Goal: Navigation & Orientation: Find specific page/section

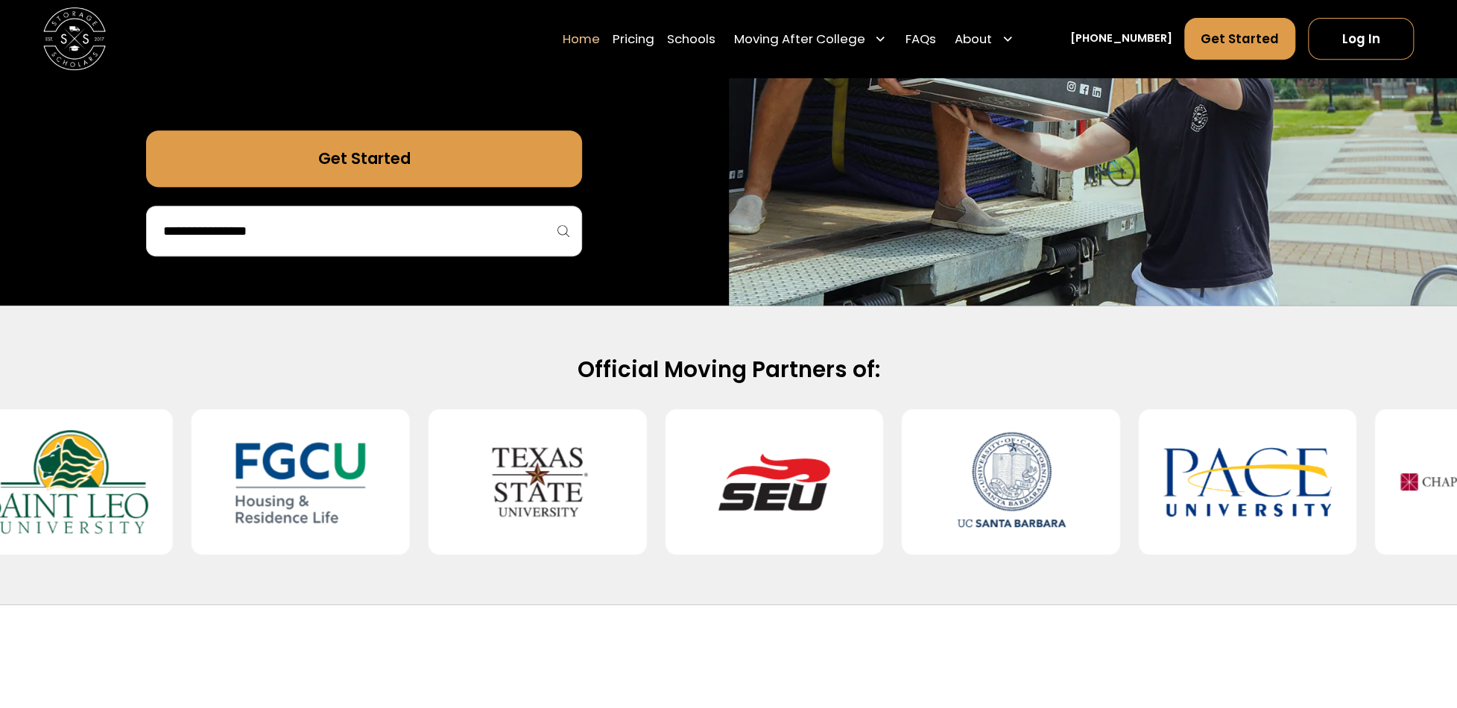
scroll to position [522, 0]
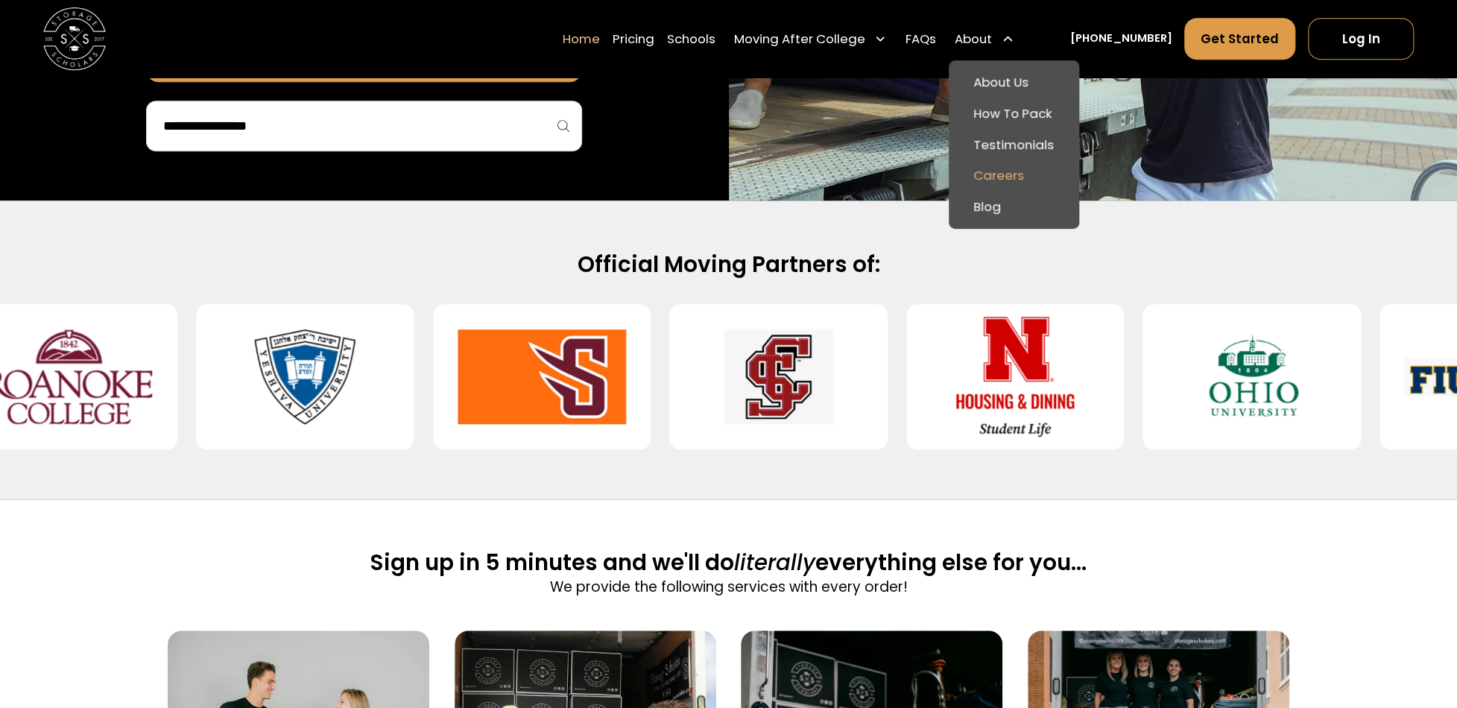
click at [1025, 175] on link "Careers" at bounding box center [1014, 175] width 118 height 31
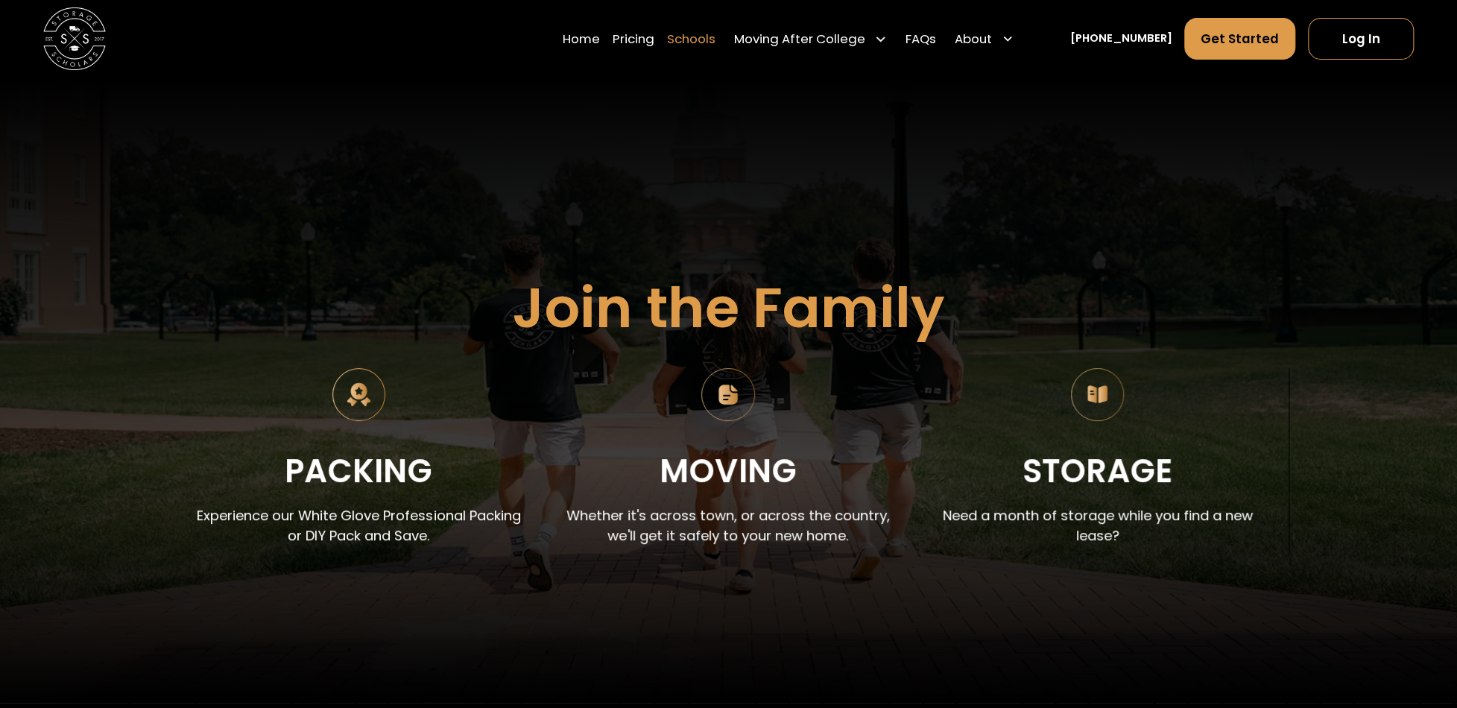
click at [714, 40] on link "Schools" at bounding box center [691, 38] width 48 height 43
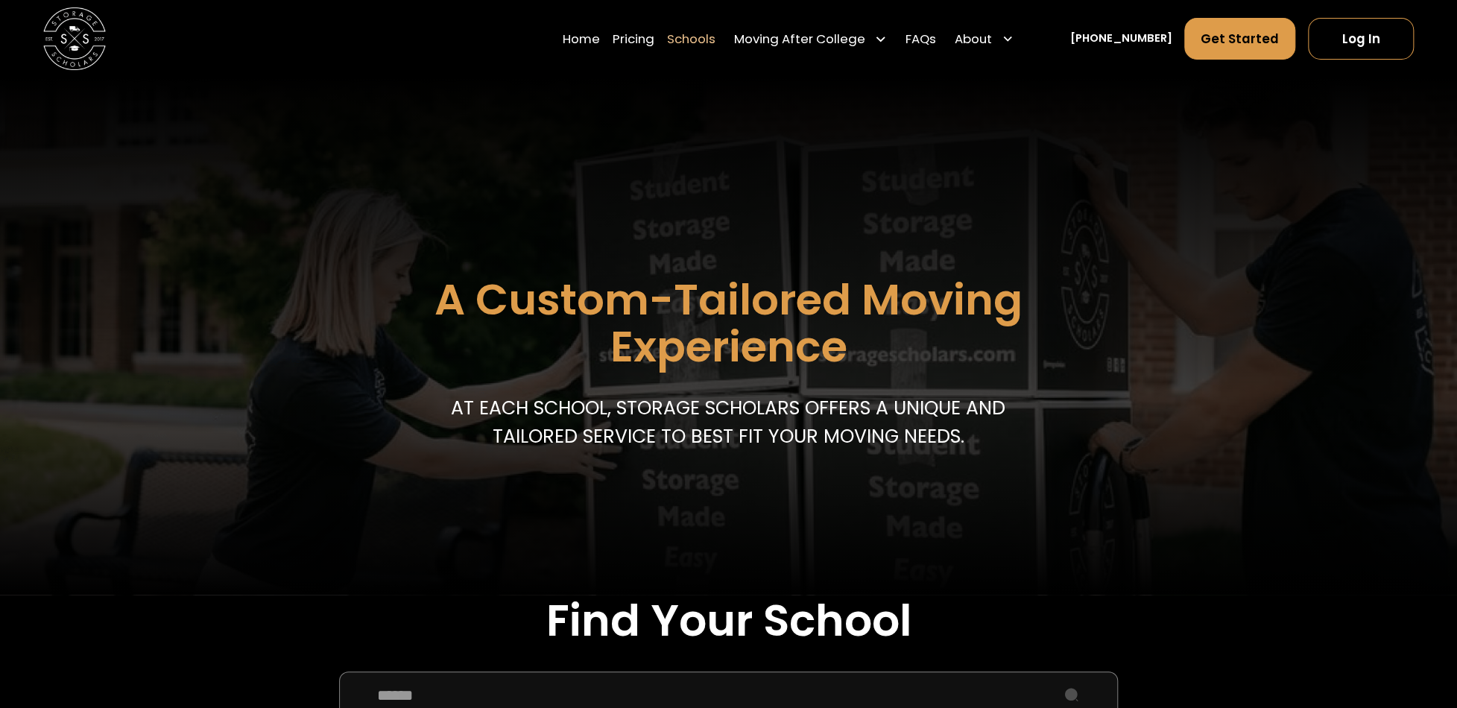
scroll to position [373, 0]
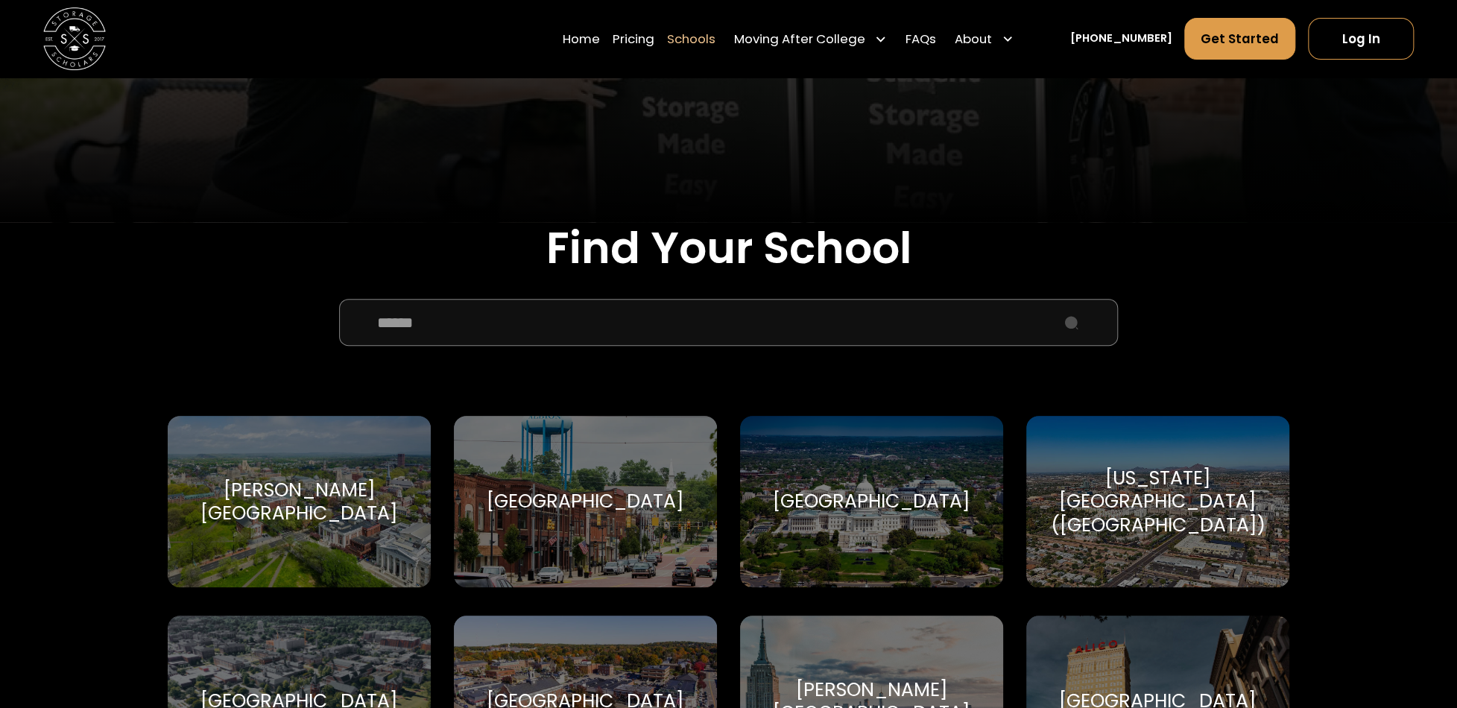
click at [647, 341] on input "School Select Form" at bounding box center [728, 322] width 779 height 47
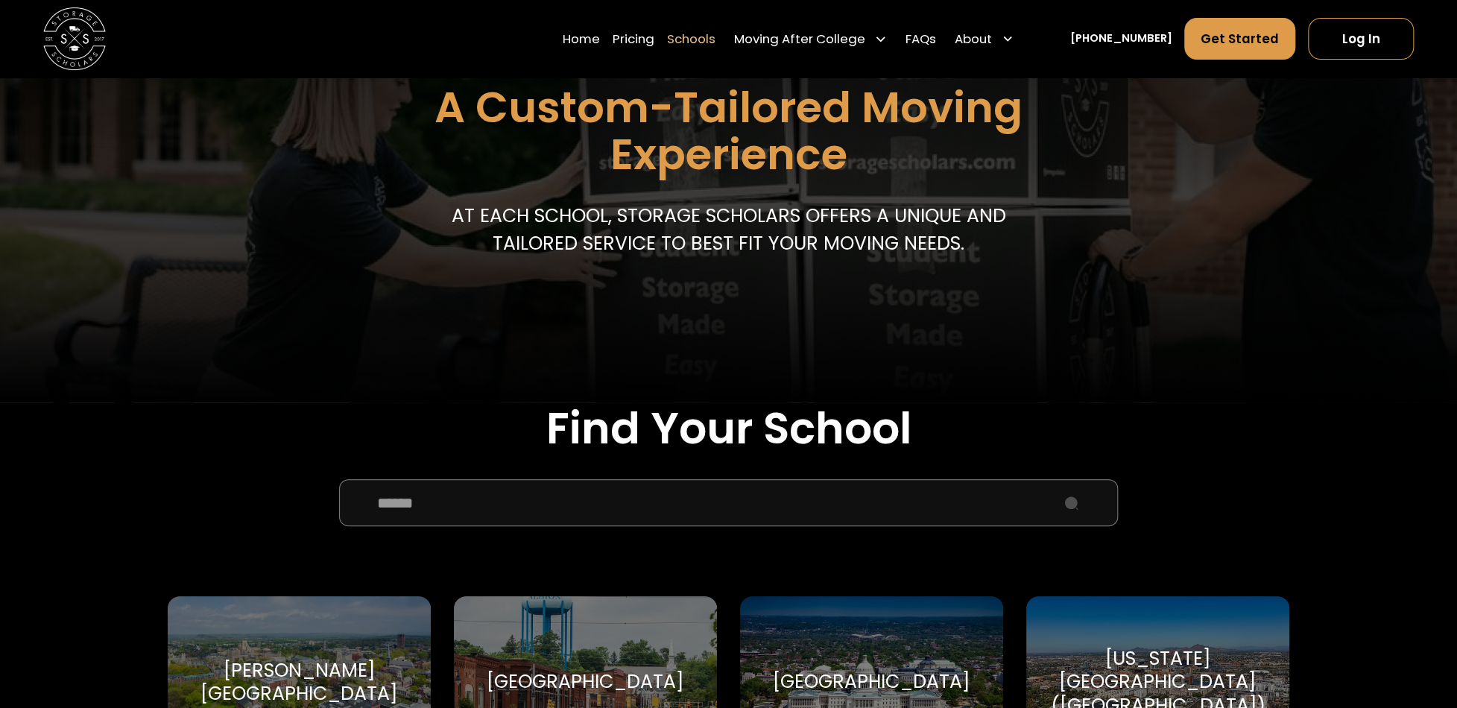
scroll to position [0, 0]
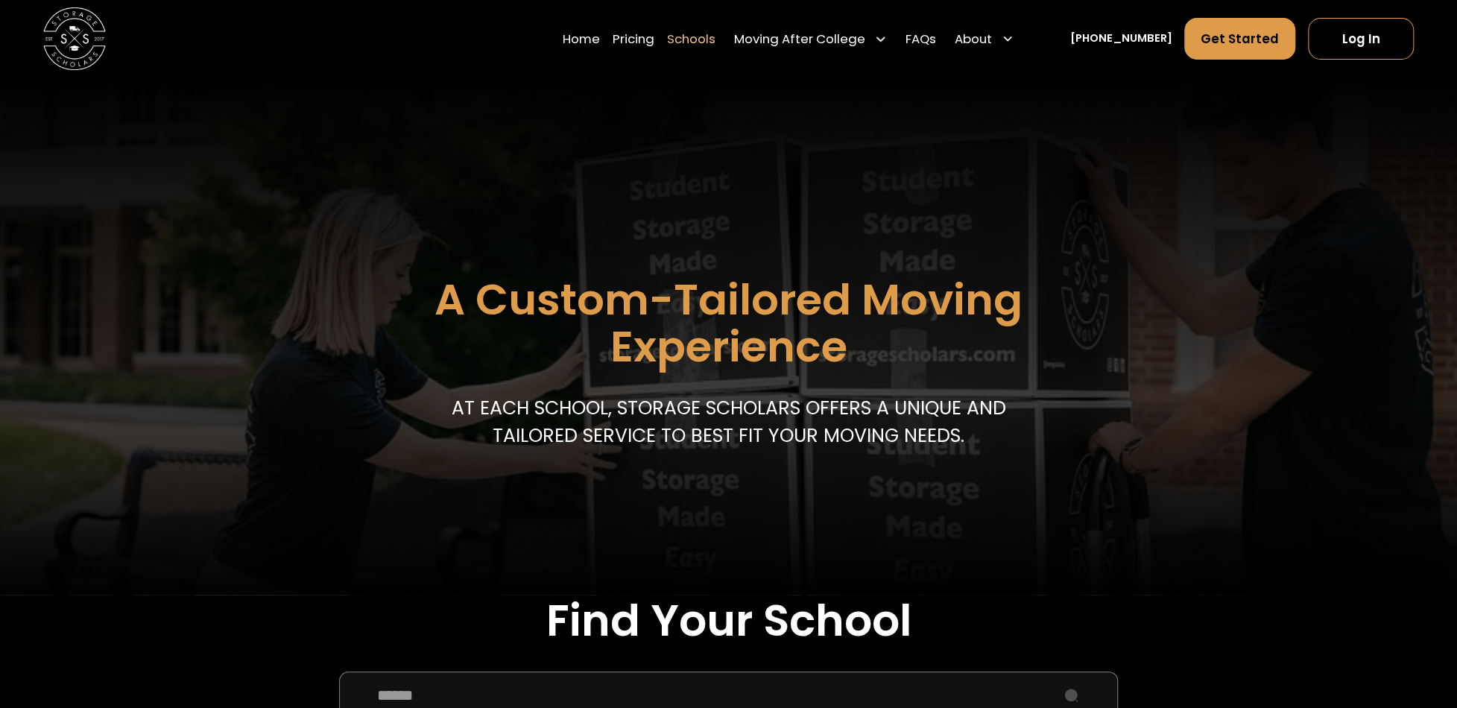
click at [530, 145] on header "A Custom-Tailored Moving Experience At each school, storage scholars offers a u…" at bounding box center [728, 336] width 1457 height 517
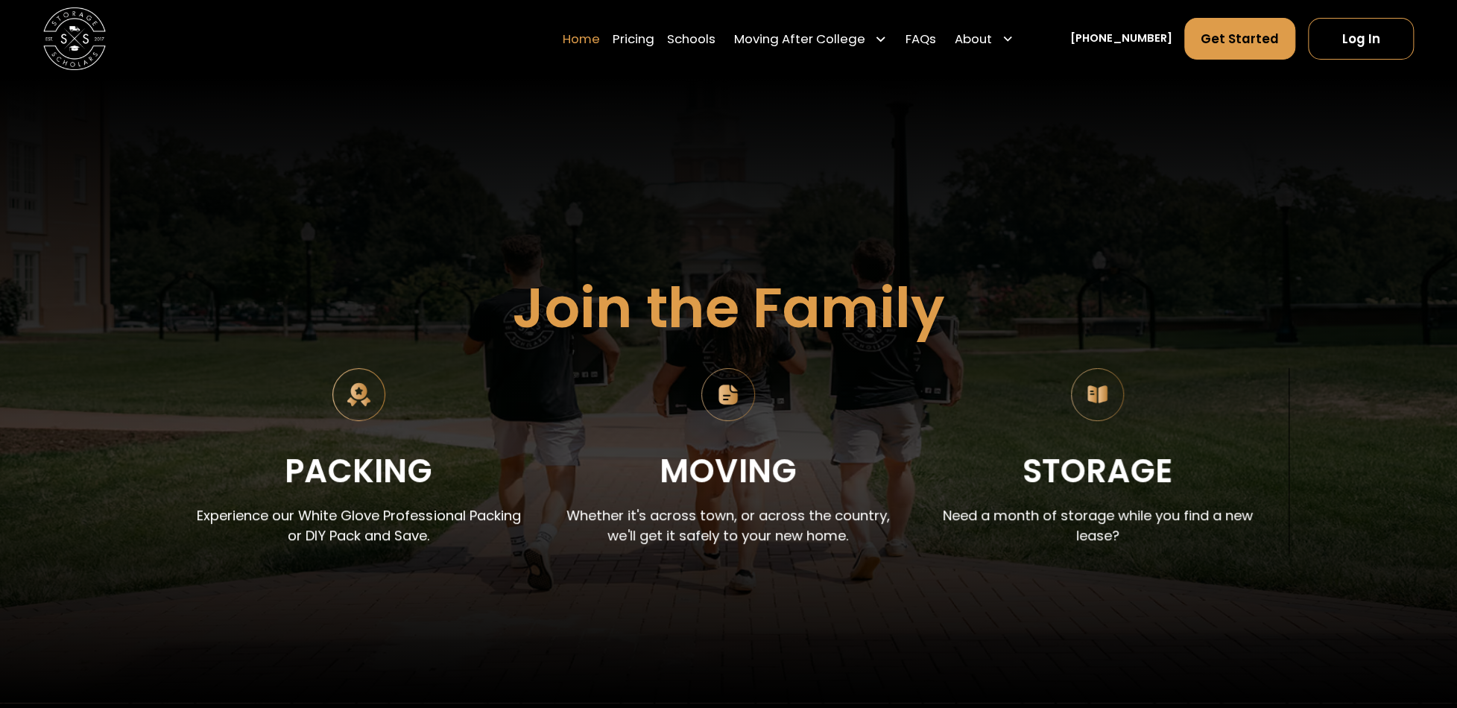
click at [599, 39] on link "Home" at bounding box center [581, 38] width 37 height 43
